Goal: Complete application form: Complete application form

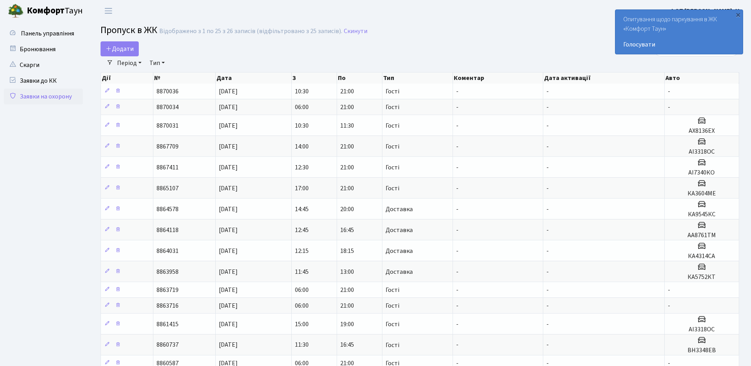
select select "25"
click at [120, 49] on span "Додати" at bounding box center [120, 49] width 28 height 9
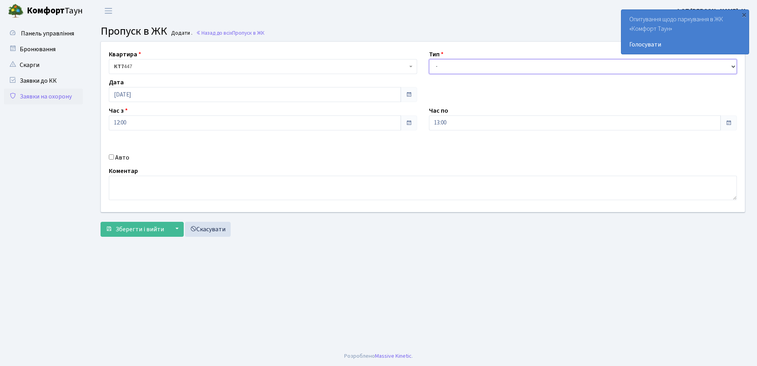
click at [436, 67] on select "- Доставка Таксі Гості Сервіс" at bounding box center [583, 66] width 308 height 15
select select "3"
click at [429, 59] on select "- Доставка Таксі Гості Сервіс" at bounding box center [583, 66] width 308 height 15
click at [111, 158] on input "Авто" at bounding box center [111, 157] width 5 height 5
checkbox input "true"
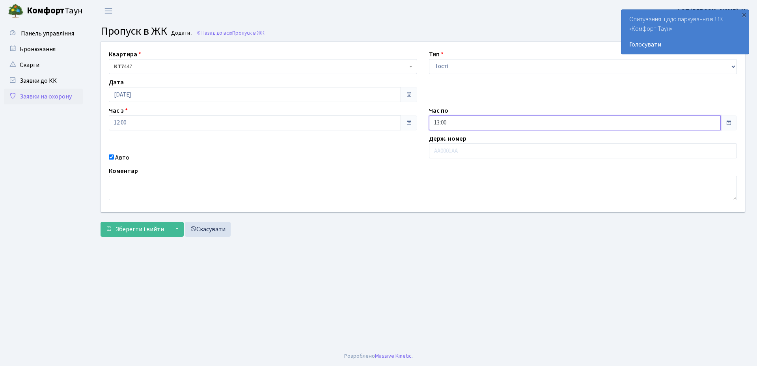
click at [457, 120] on input "13:00" at bounding box center [575, 123] width 292 height 15
click at [449, 147] on icon at bounding box center [450, 150] width 21 height 21
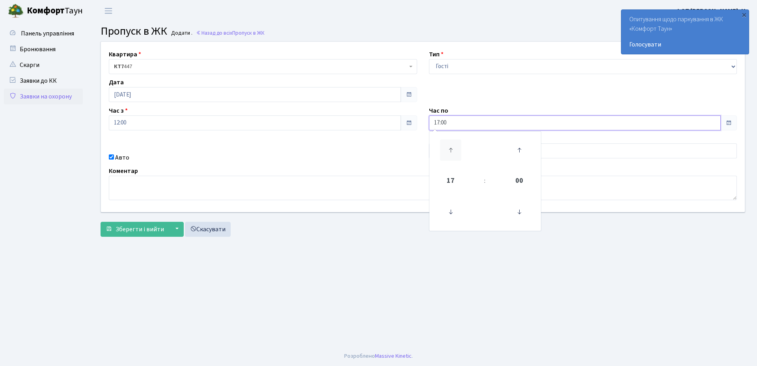
click at [449, 147] on icon at bounding box center [450, 150] width 21 height 21
type input "21:00"
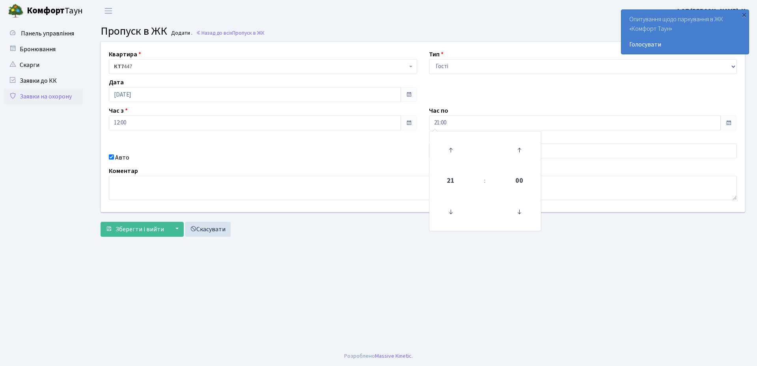
click at [345, 163] on div "Квартира <b>КТ7</b>&nbsp;&nbsp;&nbsp;447 КТ7 447 Тип - Доставка Таксі Гості Сер…" at bounding box center [423, 127] width 656 height 170
click at [462, 154] on input "text" at bounding box center [583, 151] width 308 height 15
paste input "КА9545КС"
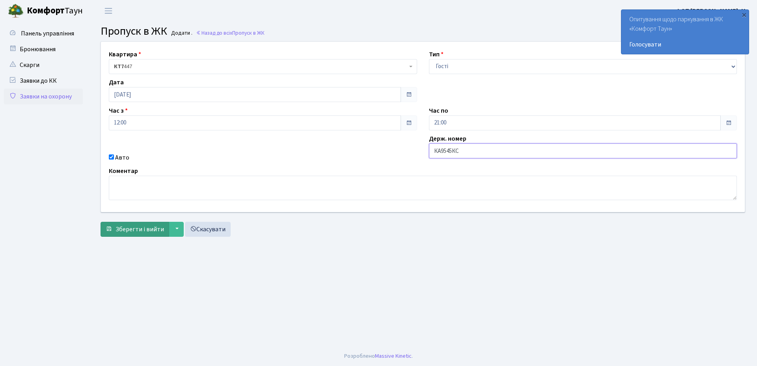
type input "КА9545КС"
click at [128, 236] on button "Зберегти і вийти" at bounding box center [135, 229] width 69 height 15
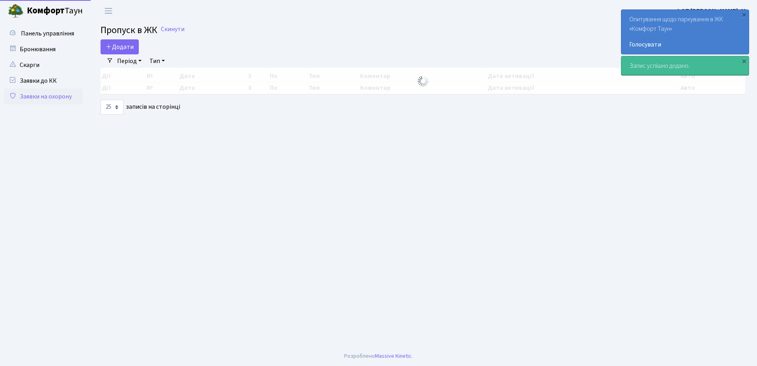
select select "25"
